Goal: Task Accomplishment & Management: Manage account settings

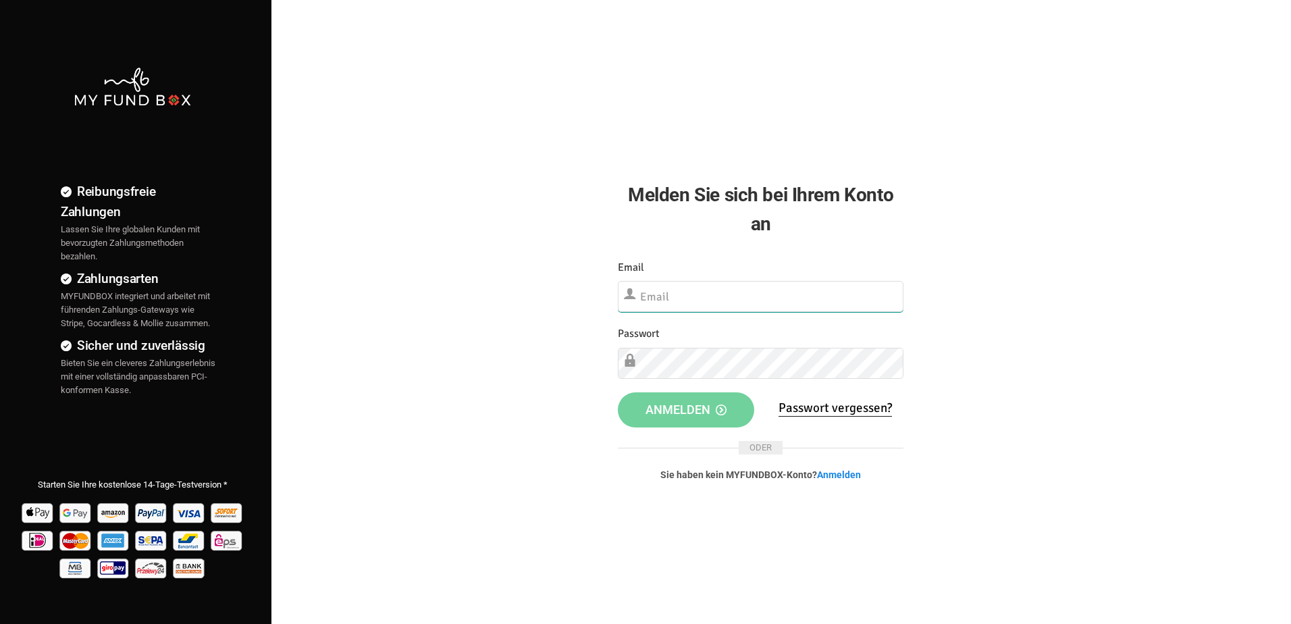
click at [652, 291] on input "text" at bounding box center [761, 296] width 286 height 31
click at [531, 317] on div "Reibungsfreie Zahlungen Lassen Sie Ihre globalen Kunden mit bevorzugten Zahlung…" at bounding box center [645, 346] width 1304 height 692
click at [666, 295] on input "text" at bounding box center [761, 296] width 286 height 31
type input "[EMAIL_ADDRESS][DOMAIN_NAME]"
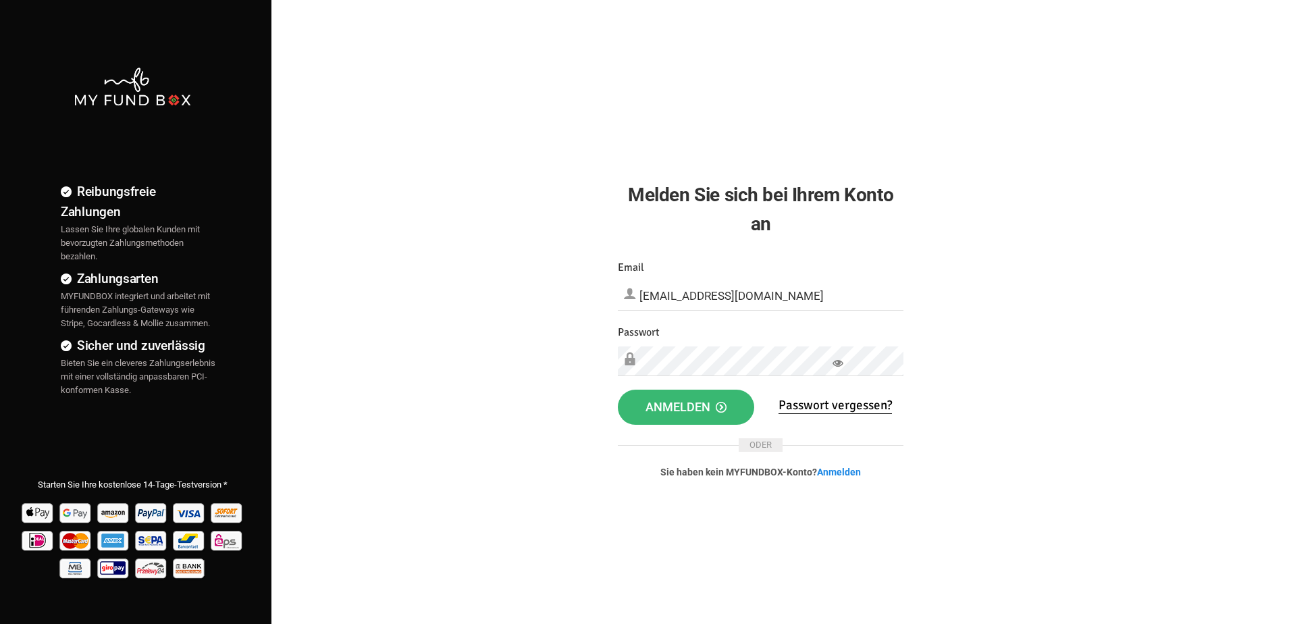
click at [684, 397] on button "Anmelden" at bounding box center [686, 406] width 136 height 35
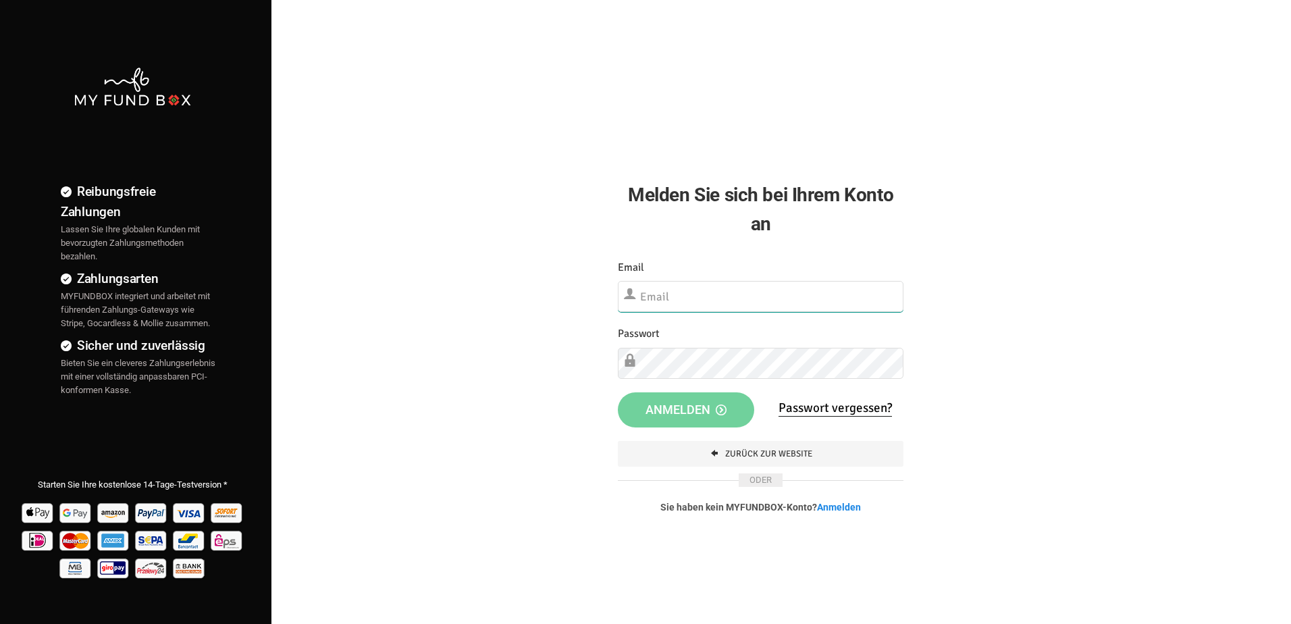
type input "[EMAIL_ADDRESS][DOMAIN_NAME]"
click at [680, 296] on input "[EMAIL_ADDRESS][DOMAIN_NAME]" at bounding box center [761, 296] width 286 height 31
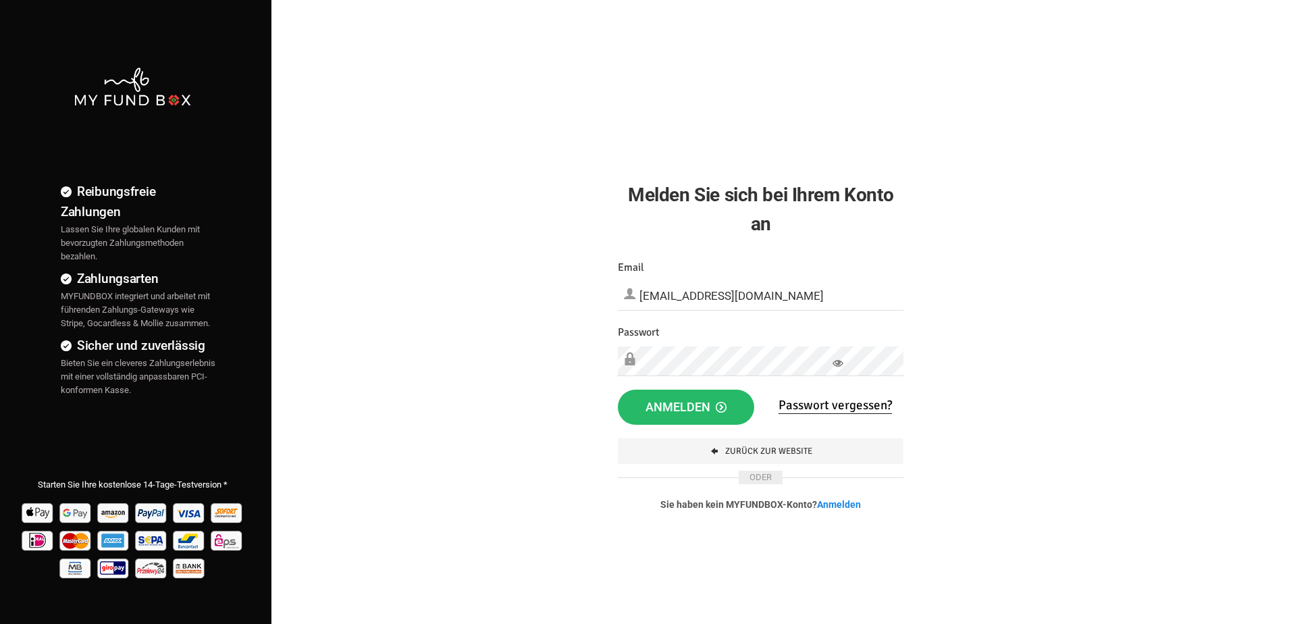
click at [543, 321] on div "Reibungsfreie Zahlungen Lassen Sie Ihre globalen Kunden mit bevorzugten Zahlung…" at bounding box center [645, 346] width 1304 height 692
click at [664, 404] on span "Anmelden" at bounding box center [685, 407] width 81 height 14
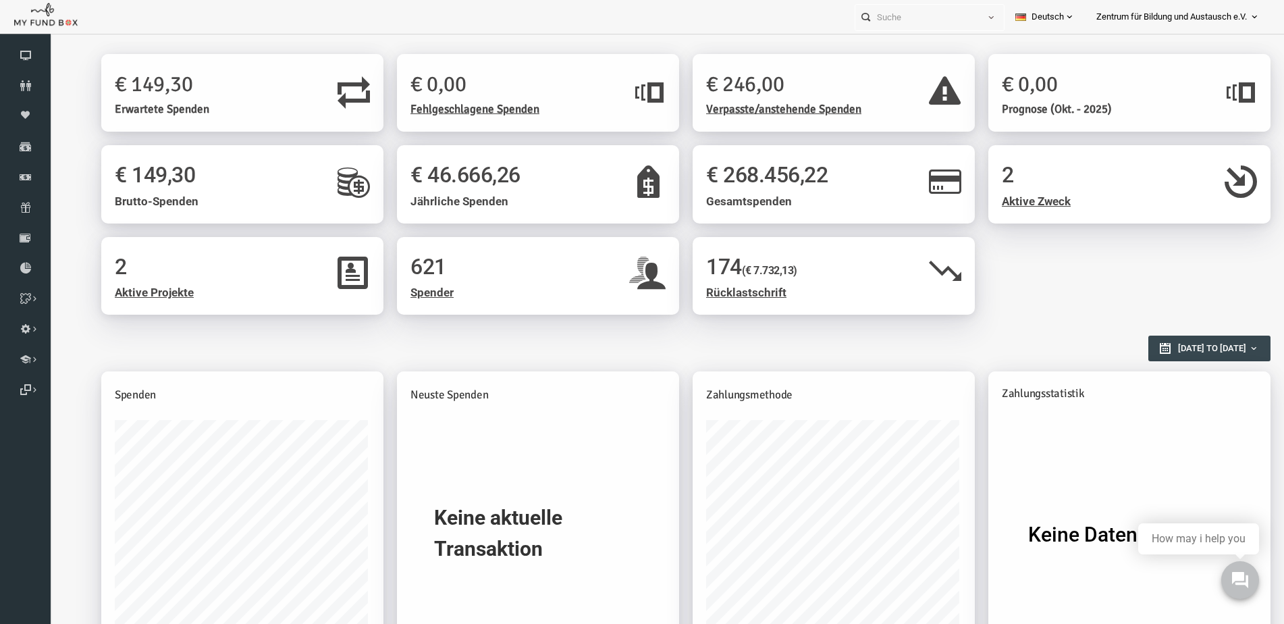
click at [1169, 7] on span "Zentrum für Bildung und Austausch e.V." at bounding box center [1171, 17] width 151 height 24
click at [1197, 78] on link "Abonnement" at bounding box center [1213, 76] width 115 height 24
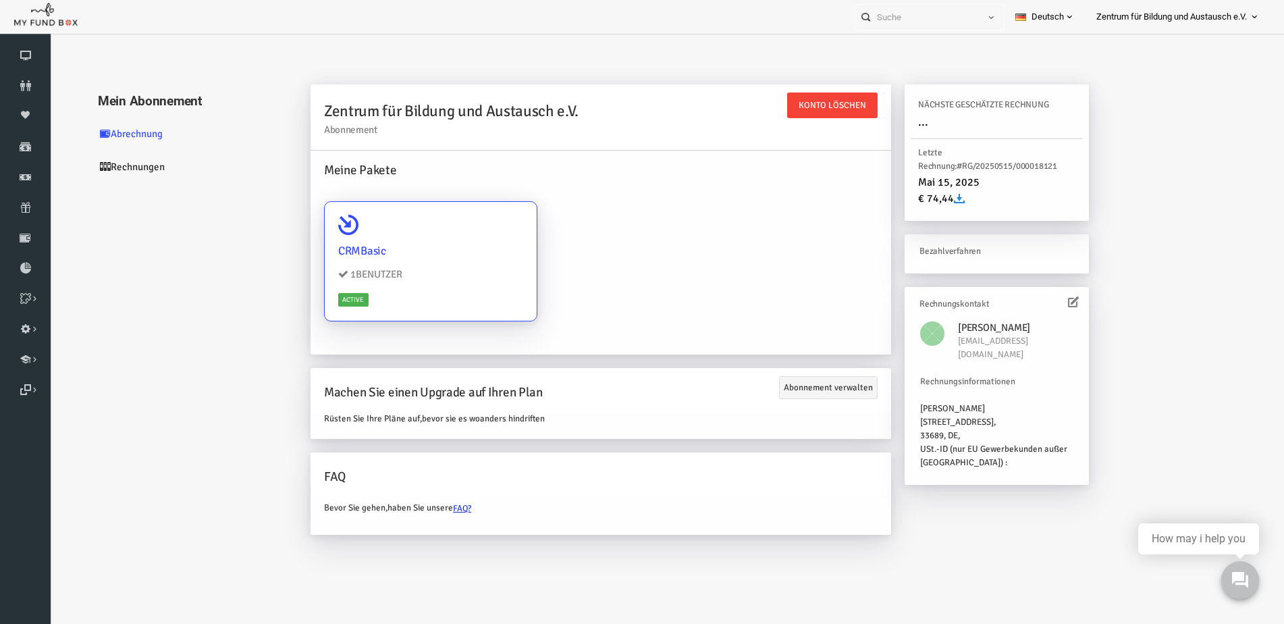
click at [358, 280] on li "1 BENUTZER" at bounding box center [405, 275] width 185 height 16
click at [482, 234] on input "CRMBasic 1 BENUTZER Active" at bounding box center [495, 220] width 27 height 27
radio input "true"
click at [350, 250] on h4 "CRMBasic" at bounding box center [405, 251] width 185 height 18
click at [482, 234] on input "CRMBasic 1 BENUTZER Active" at bounding box center [495, 220] width 27 height 27
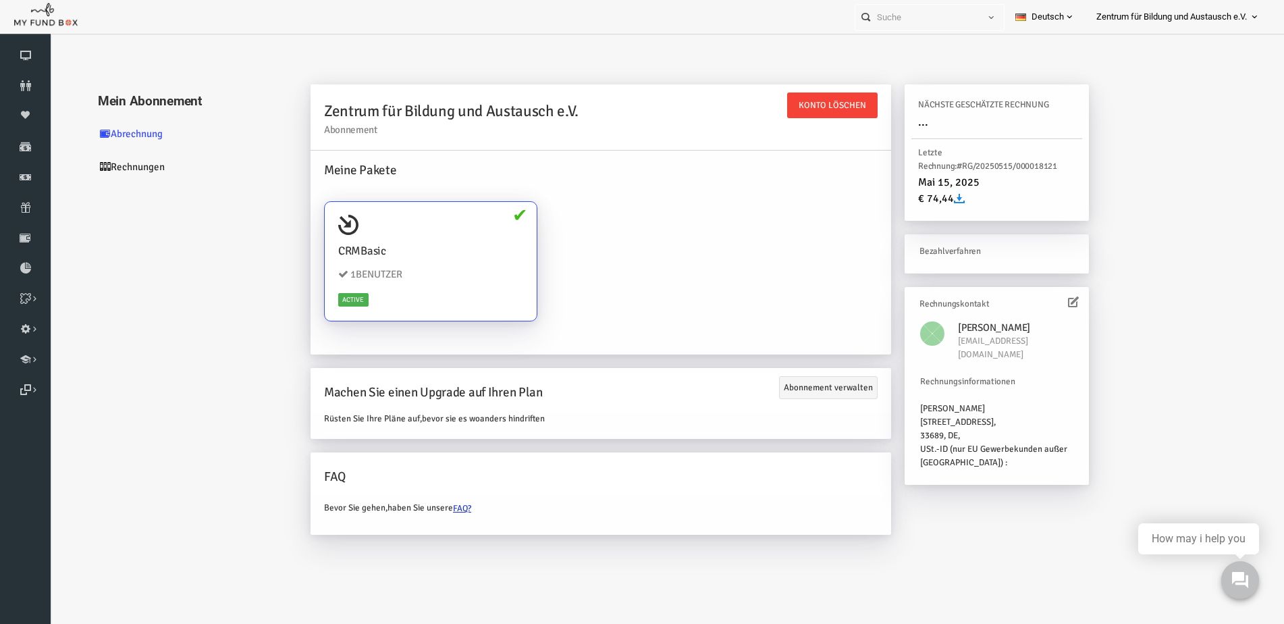
click at [120, 165] on link "Rechnungen" at bounding box center [164, 167] width 202 height 33
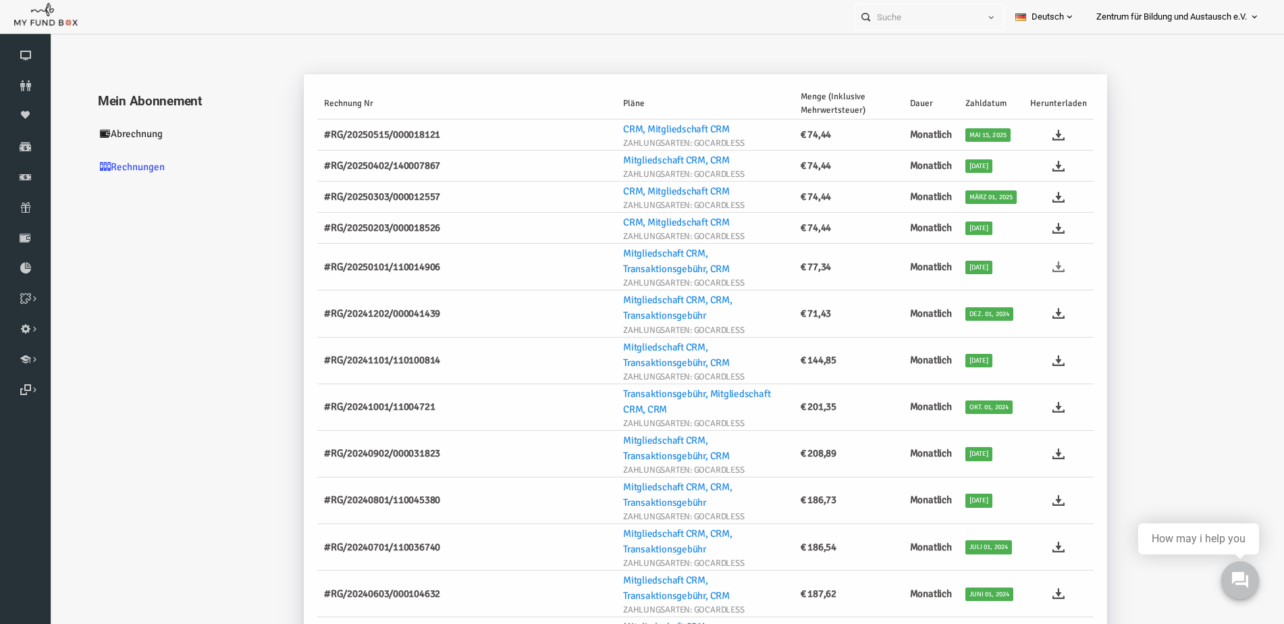
click at [1029, 265] on icon at bounding box center [1033, 267] width 12 height 12
click at [1027, 355] on icon at bounding box center [1033, 360] width 12 height 12
click at [1033, 404] on icon at bounding box center [1033, 407] width 12 height 12
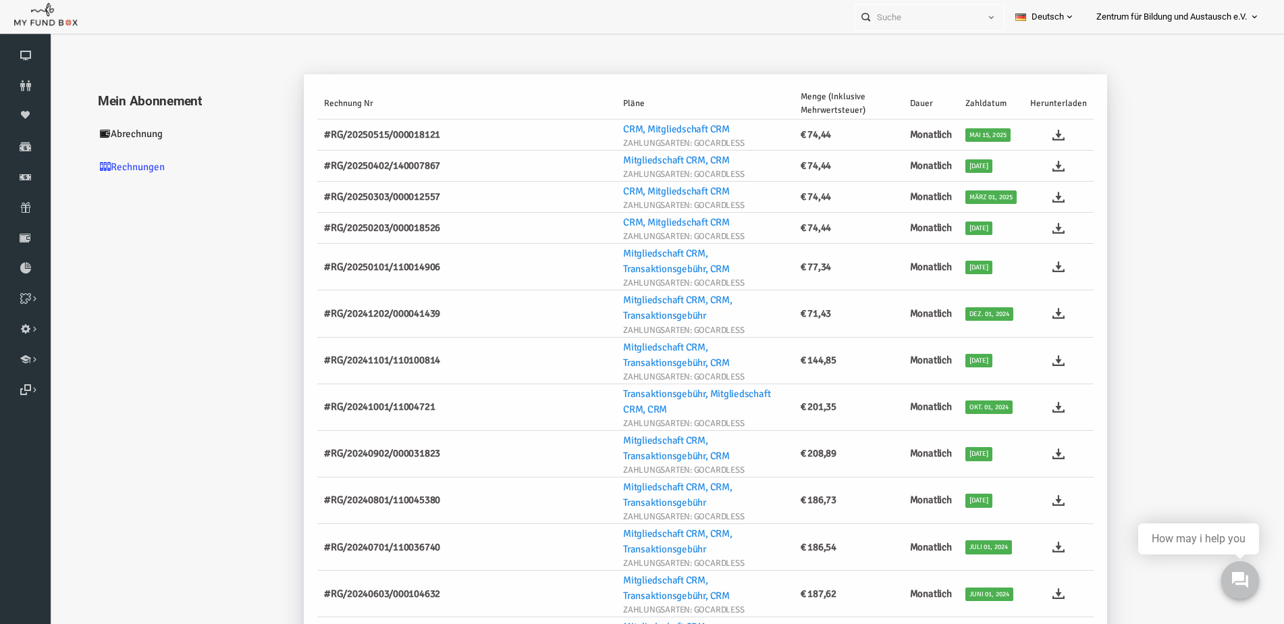
drag, startPoint x: 1210, startPoint y: 366, endPoint x: 1195, endPoint y: 372, distance: 16.0
click at [1031, 454] on icon at bounding box center [1033, 454] width 12 height 12
click at [1027, 496] on icon at bounding box center [1033, 500] width 12 height 12
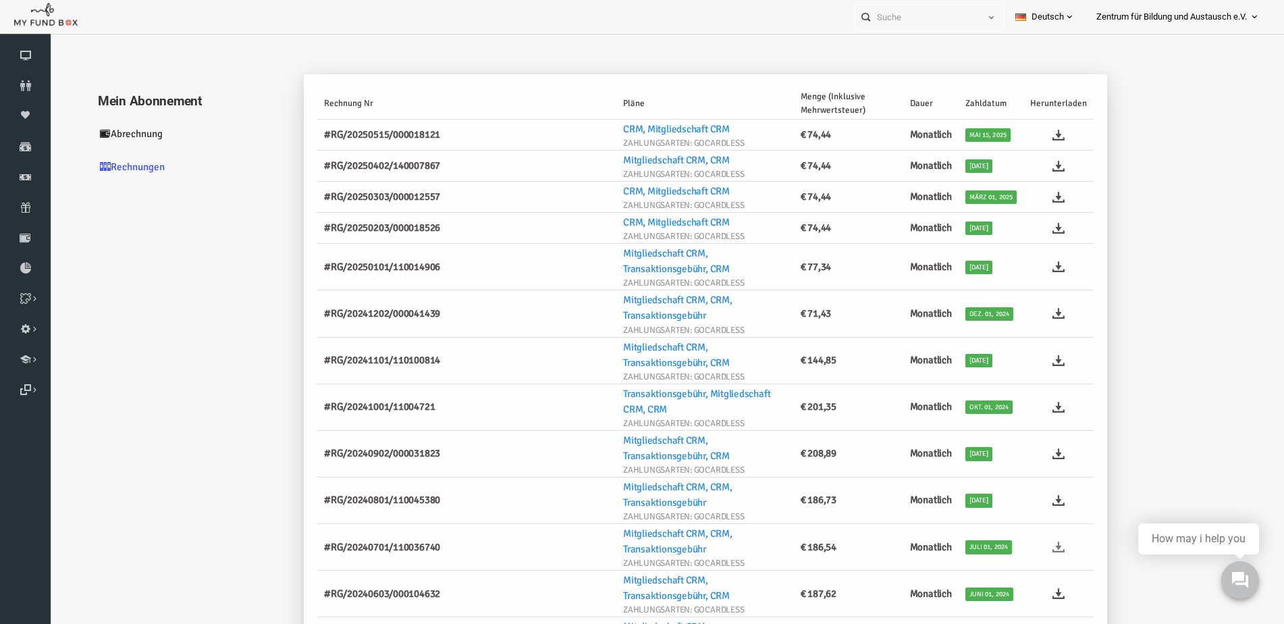
click at [1027, 547] on icon at bounding box center [1033, 547] width 12 height 12
click at [1027, 594] on icon at bounding box center [1033, 593] width 12 height 12
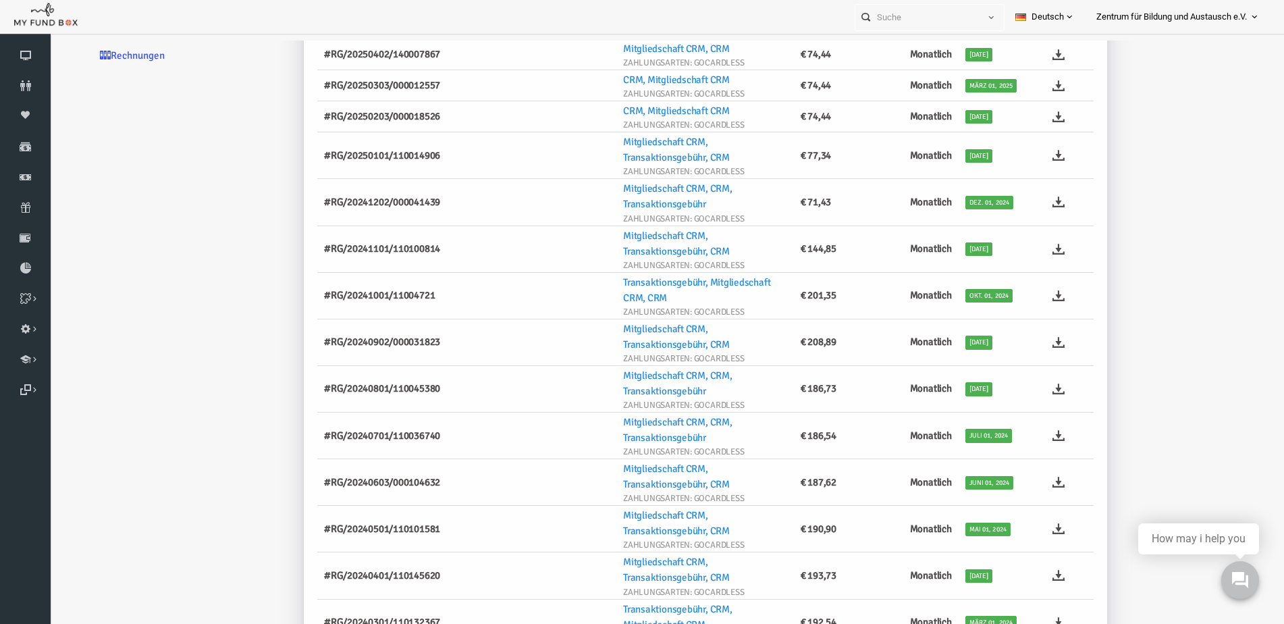
scroll to position [135, 0]
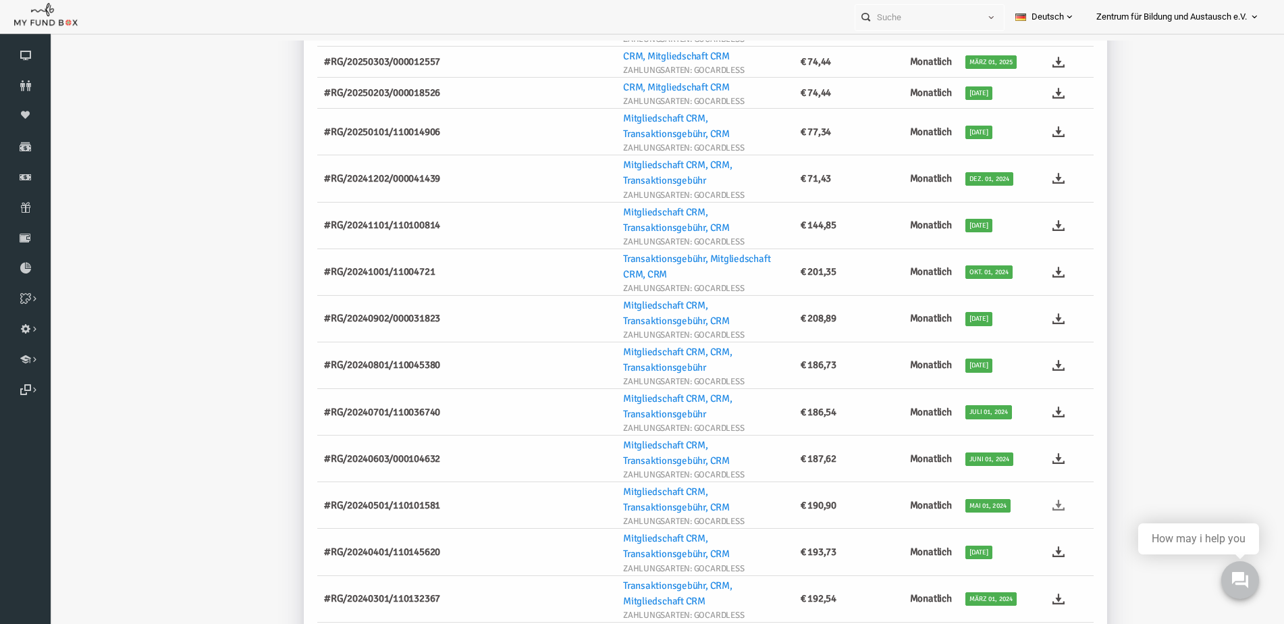
click at [1030, 506] on icon at bounding box center [1033, 505] width 12 height 12
click at [1031, 555] on icon at bounding box center [1033, 551] width 12 height 12
click at [1027, 598] on icon at bounding box center [1033, 599] width 12 height 12
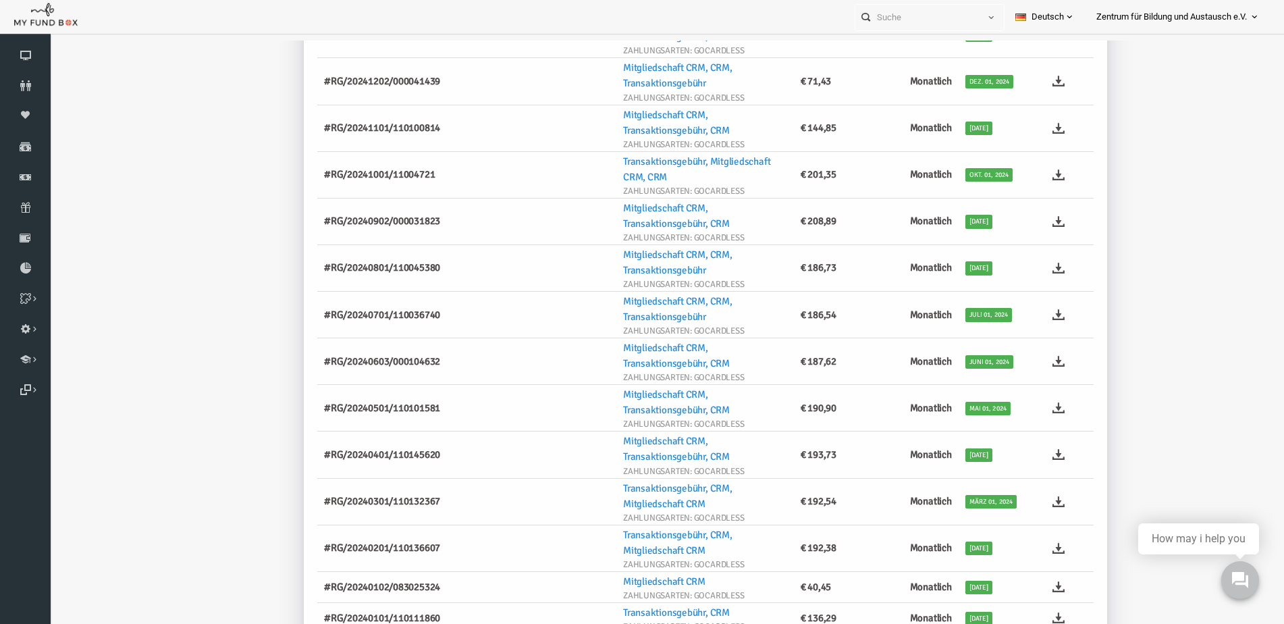
scroll to position [270, 0]
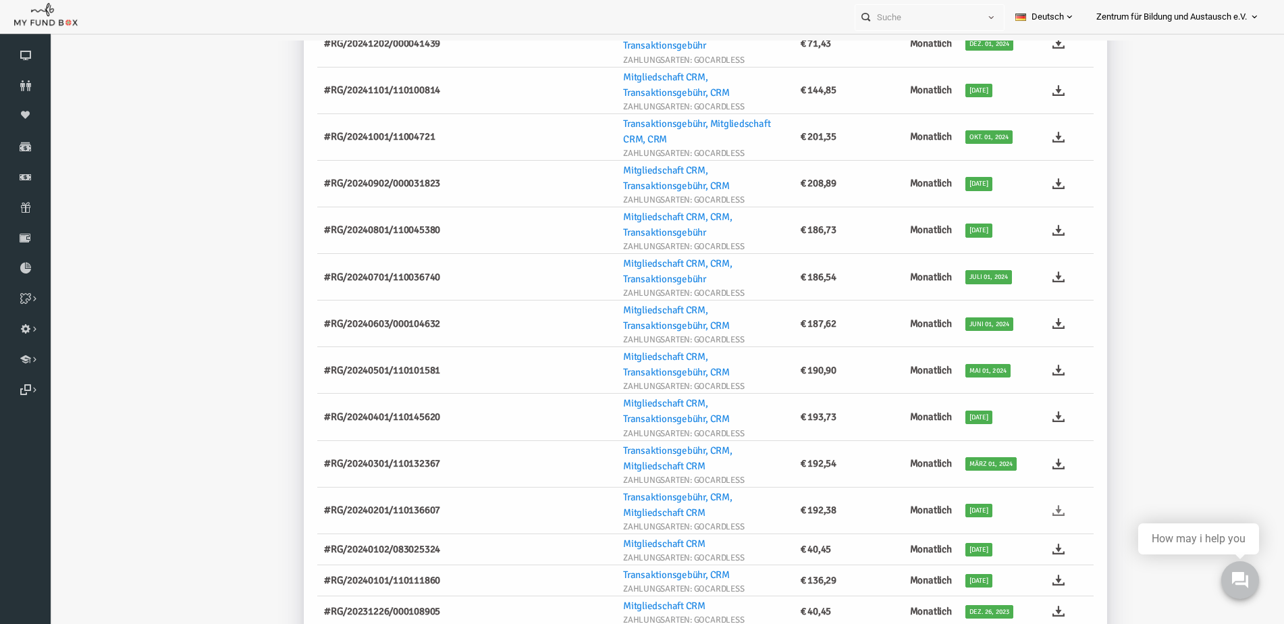
click at [1027, 511] on icon at bounding box center [1033, 510] width 12 height 12
click at [1027, 547] on icon at bounding box center [1033, 549] width 12 height 12
click at [1031, 580] on icon at bounding box center [1033, 580] width 12 height 12
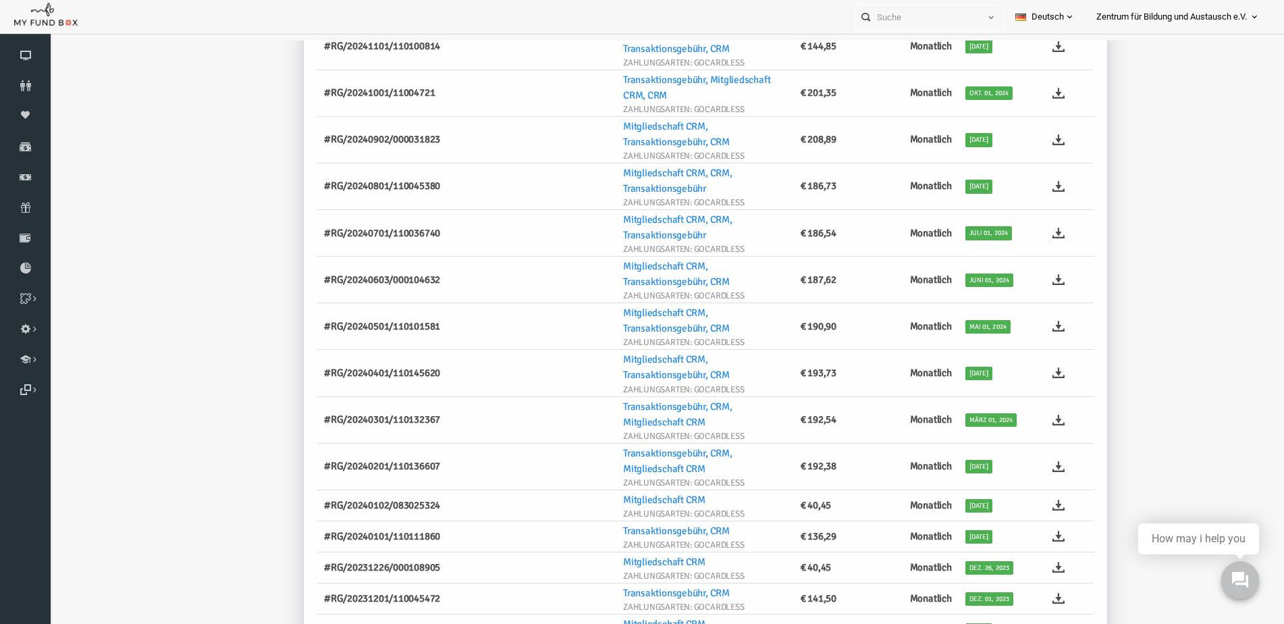
scroll to position [337, 0]
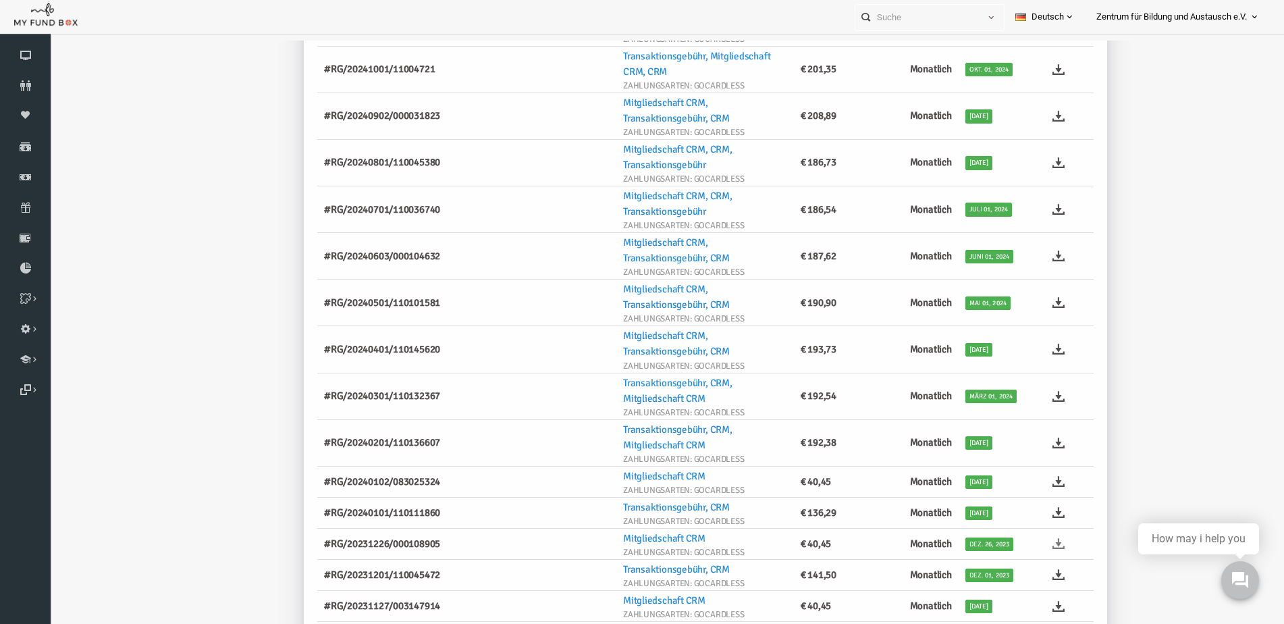
click at [1027, 545] on icon at bounding box center [1033, 543] width 12 height 12
drag, startPoint x: 134, startPoint y: 135, endPoint x: 178, endPoint y: 82, distance: 69.5
